Goal: Transaction & Acquisition: Purchase product/service

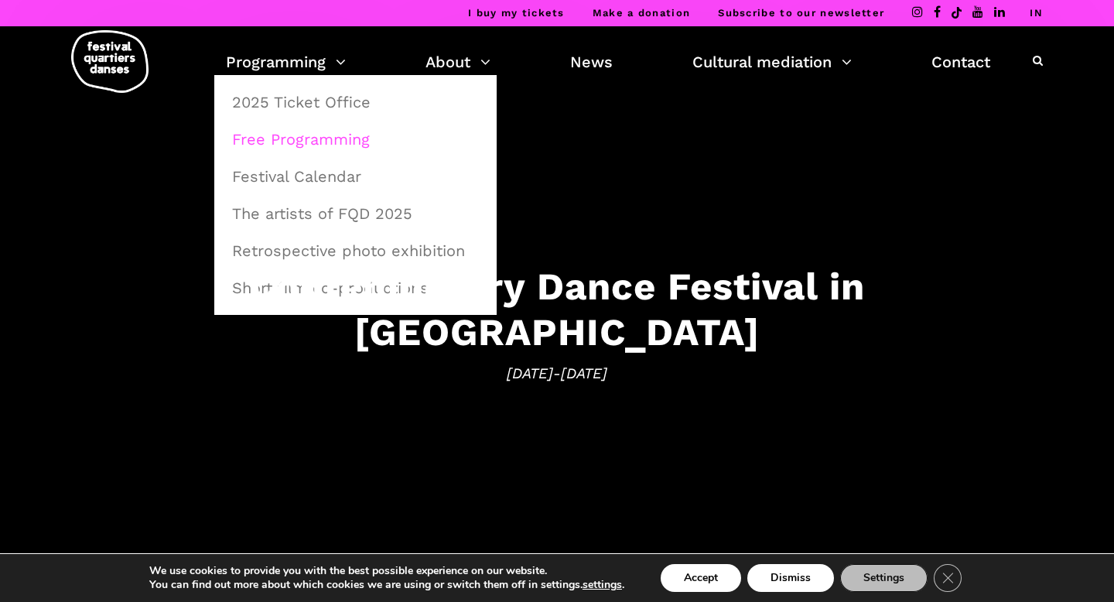
click at [334, 144] on font "Free Programming" at bounding box center [301, 139] width 138 height 19
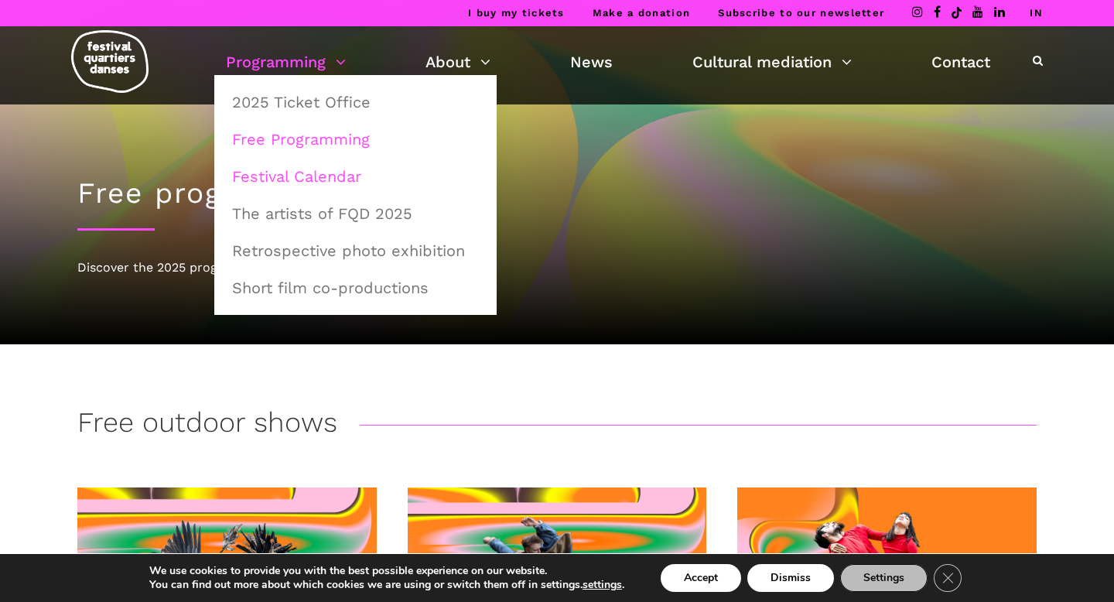
click at [313, 181] on font "Festival Calendar" at bounding box center [296, 176] width 129 height 19
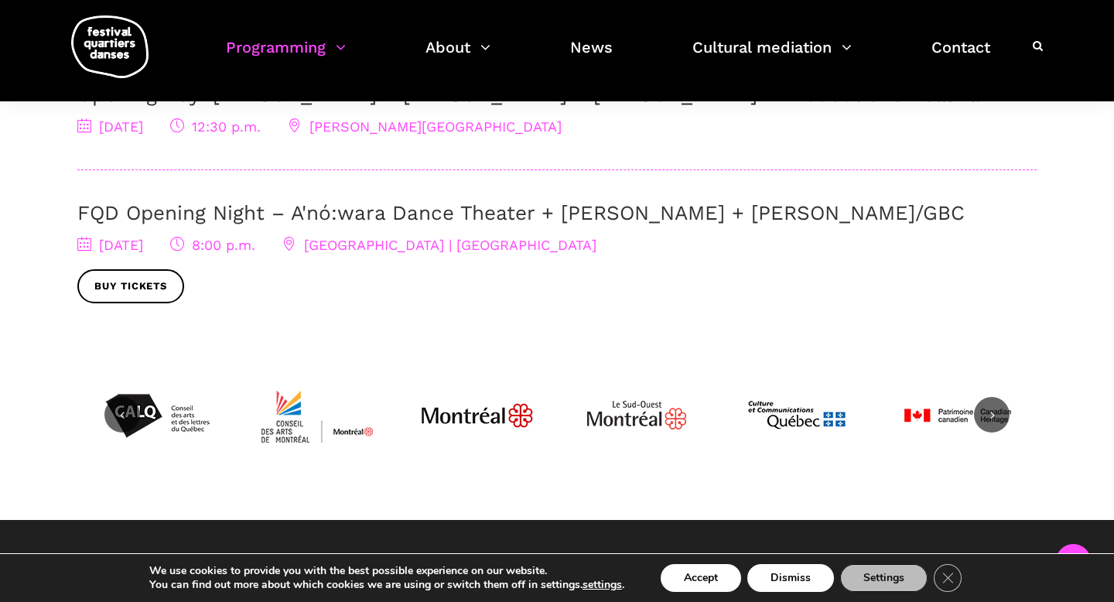
scroll to position [589, 0]
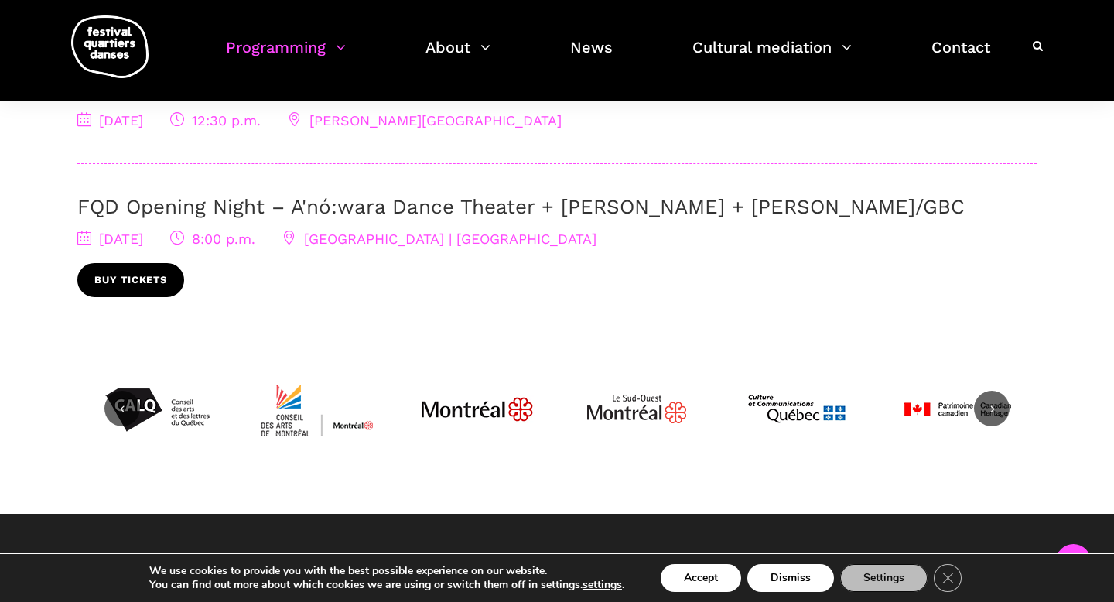
click at [112, 298] on link "Buy tickets" at bounding box center [130, 280] width 107 height 35
